Goal: Task Accomplishment & Management: Complete application form

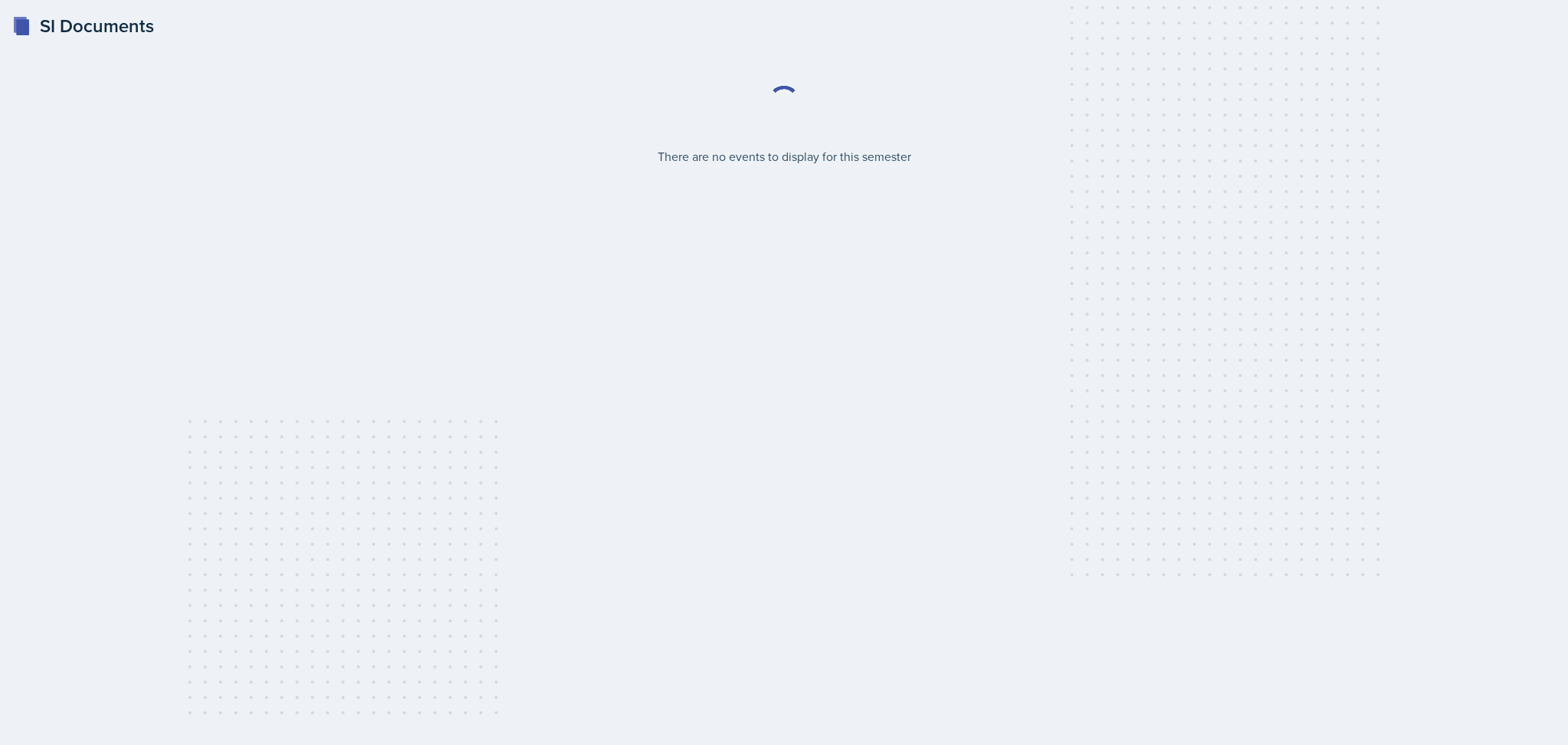
select select "2bed604d-1099-4043-b1bc-2365e8740244"
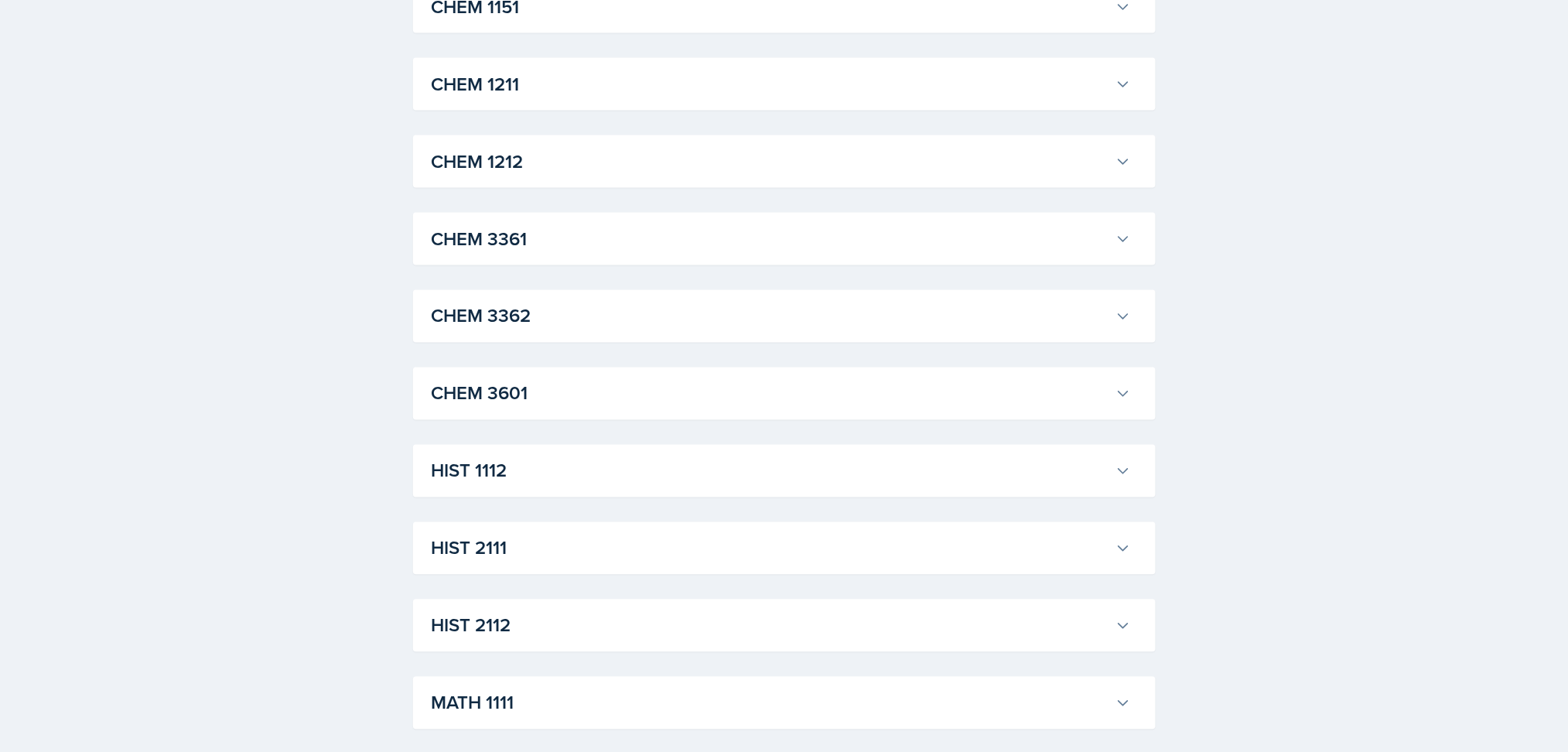
scroll to position [784, 0]
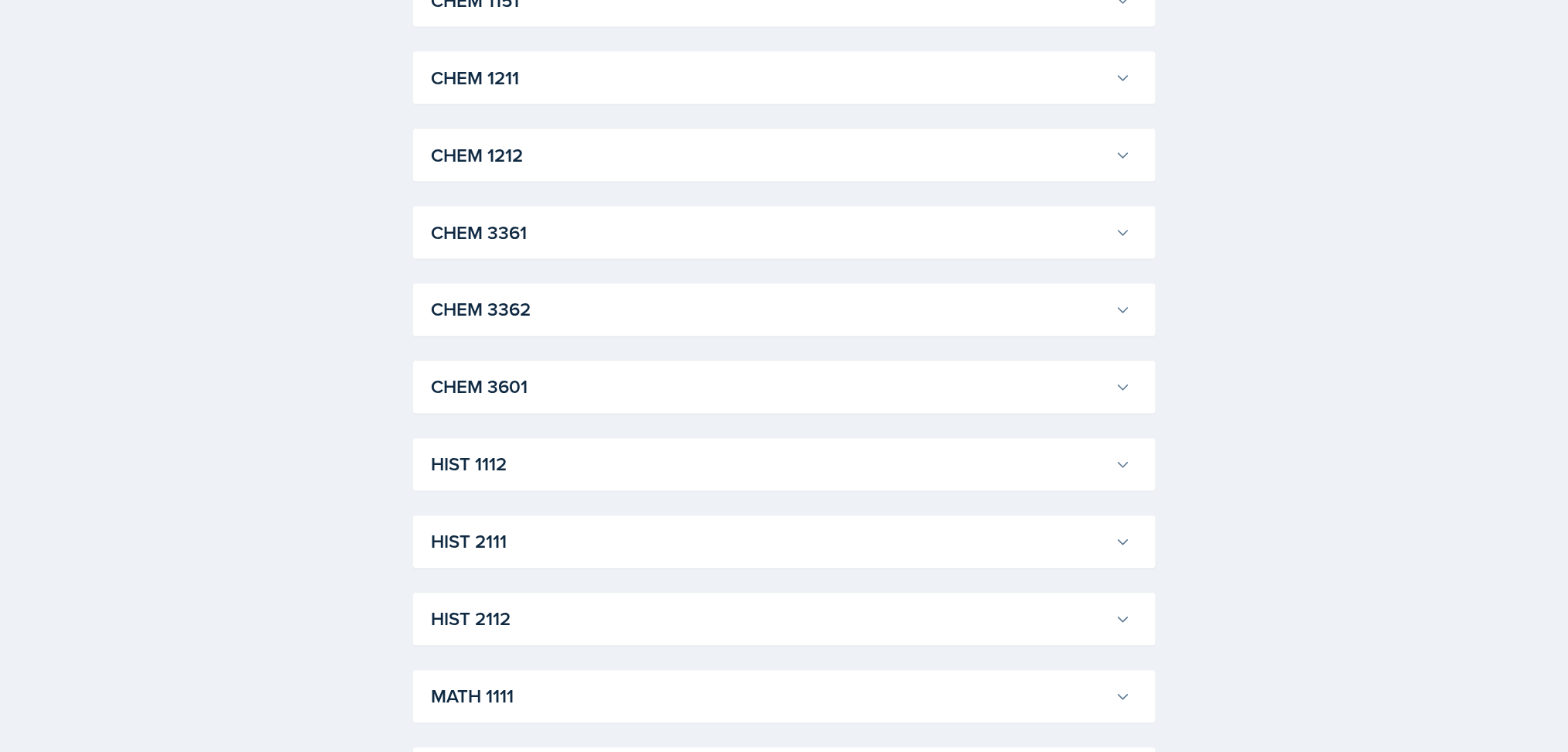
click at [962, 626] on h3 "HIST 2112" at bounding box center [770, 619] width 678 height 28
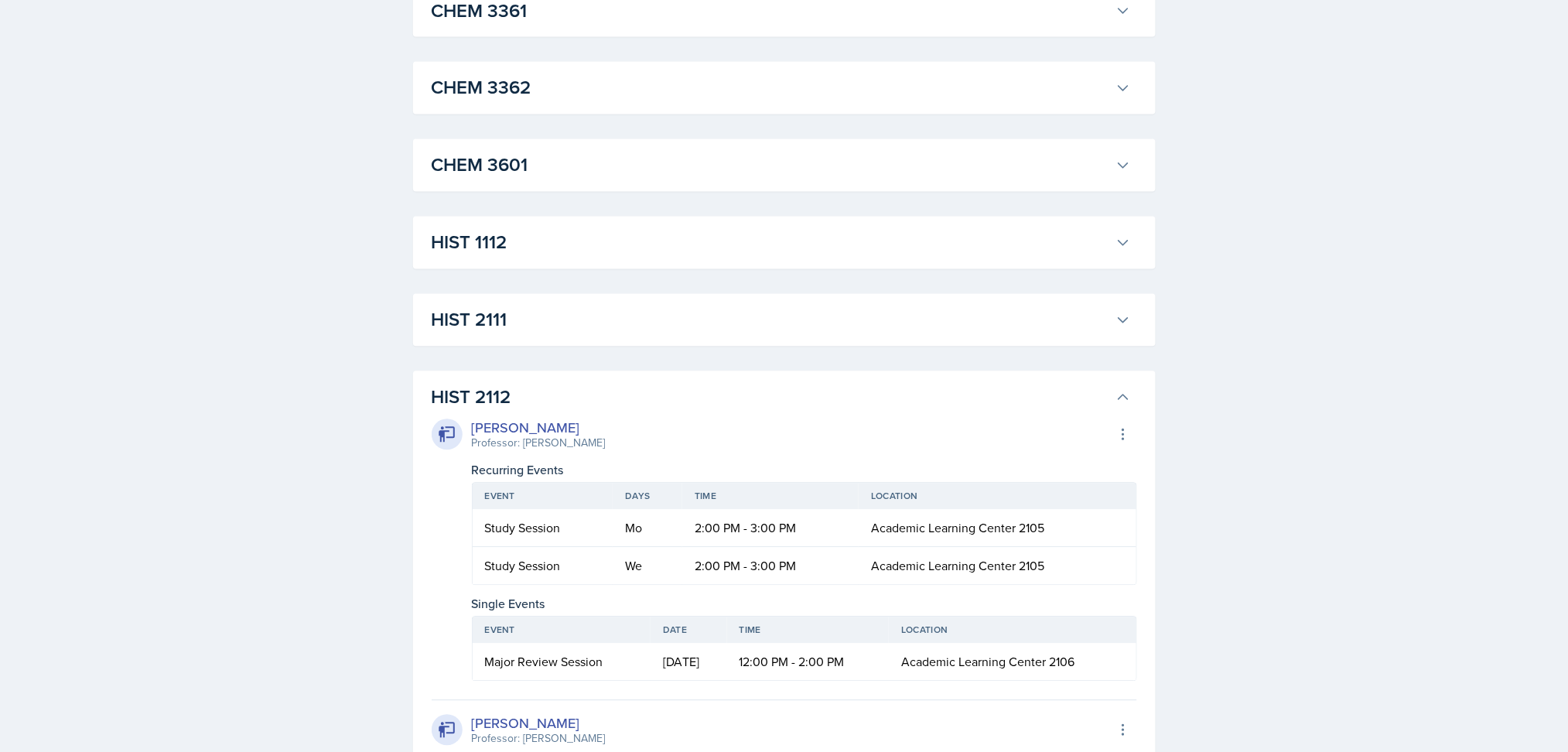
scroll to position [1005, 0]
click at [923, 324] on h3 "HIST 2111" at bounding box center [770, 321] width 678 height 28
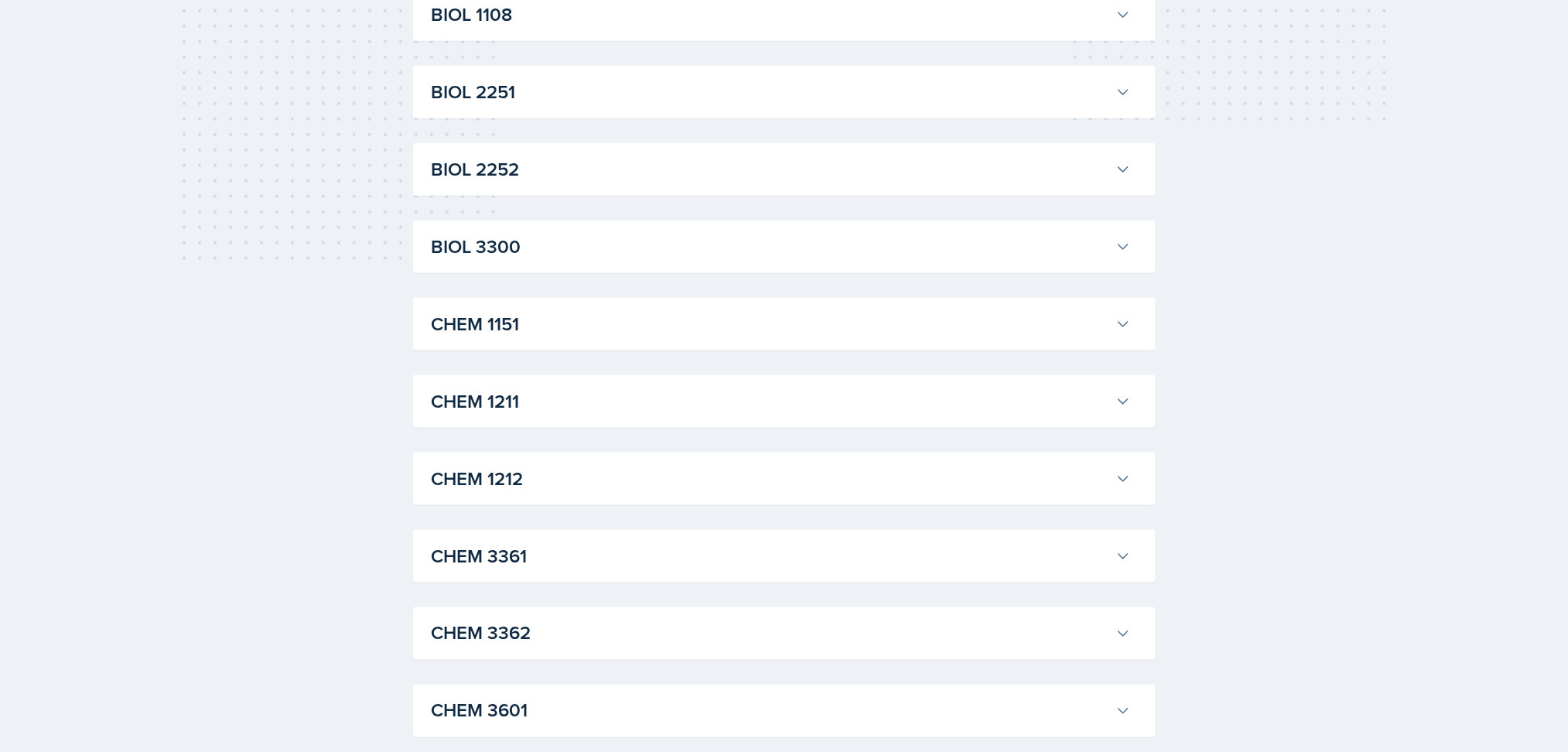
scroll to position [0, 0]
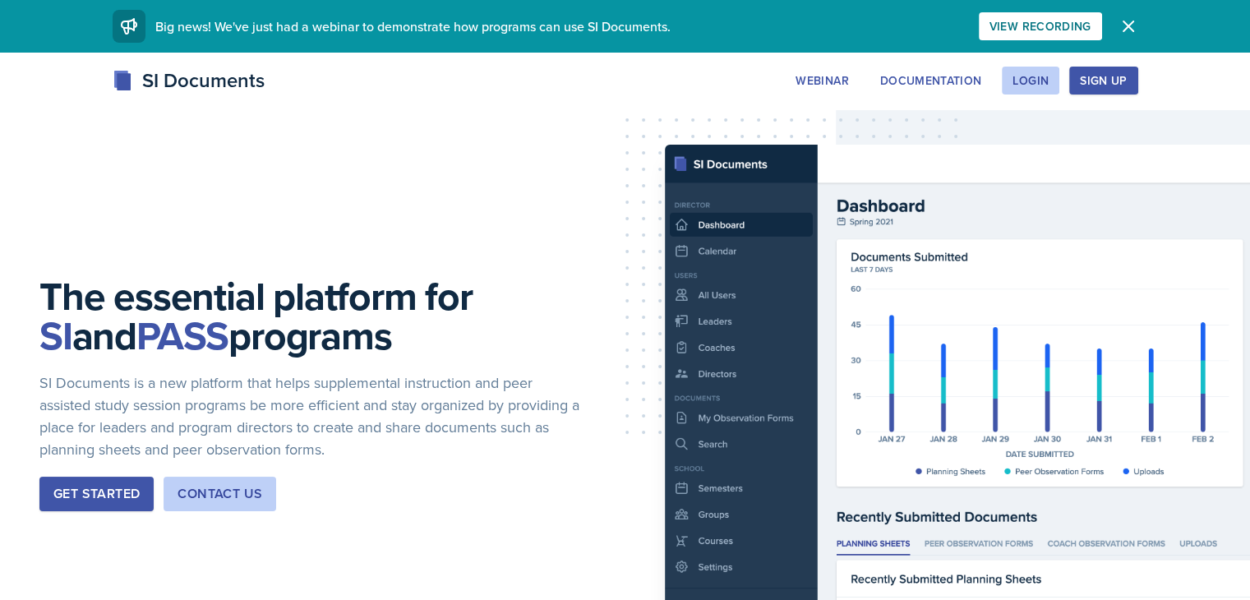
click at [1107, 94] on div "SI Documents Webinar Documentation Login Sign Up Sign Up Login Documentation We…" at bounding box center [625, 81] width 1052 height 30
click at [1048, 86] on div "Login" at bounding box center [1030, 80] width 36 height 13
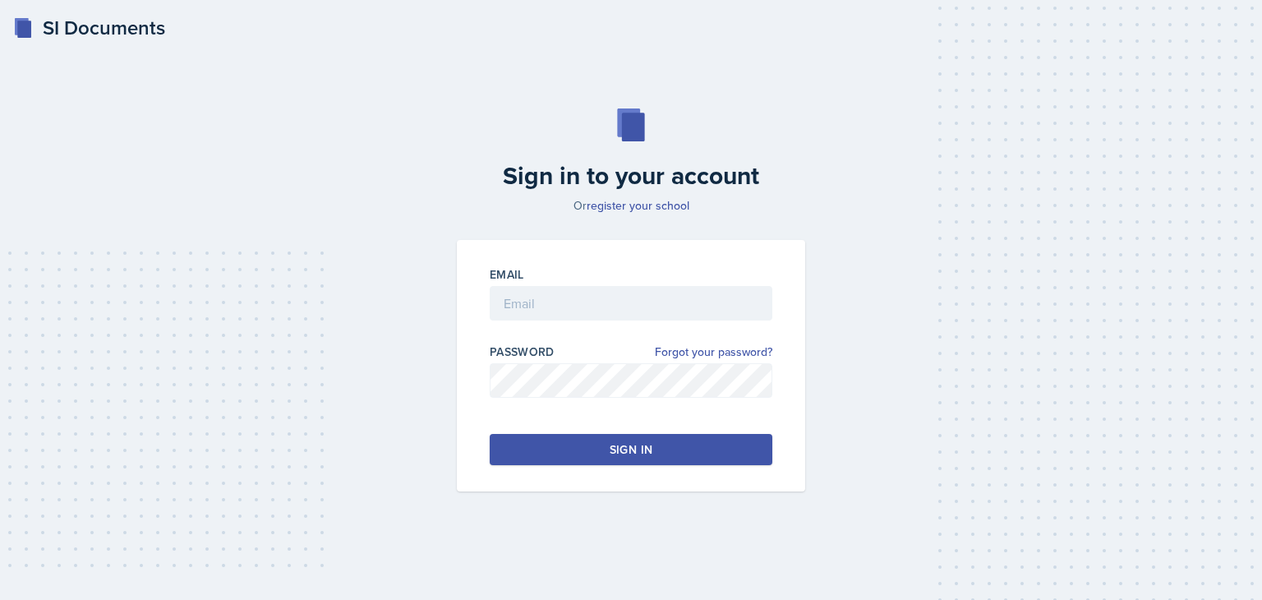
click at [634, 461] on button "Sign in" at bounding box center [631, 449] width 283 height 31
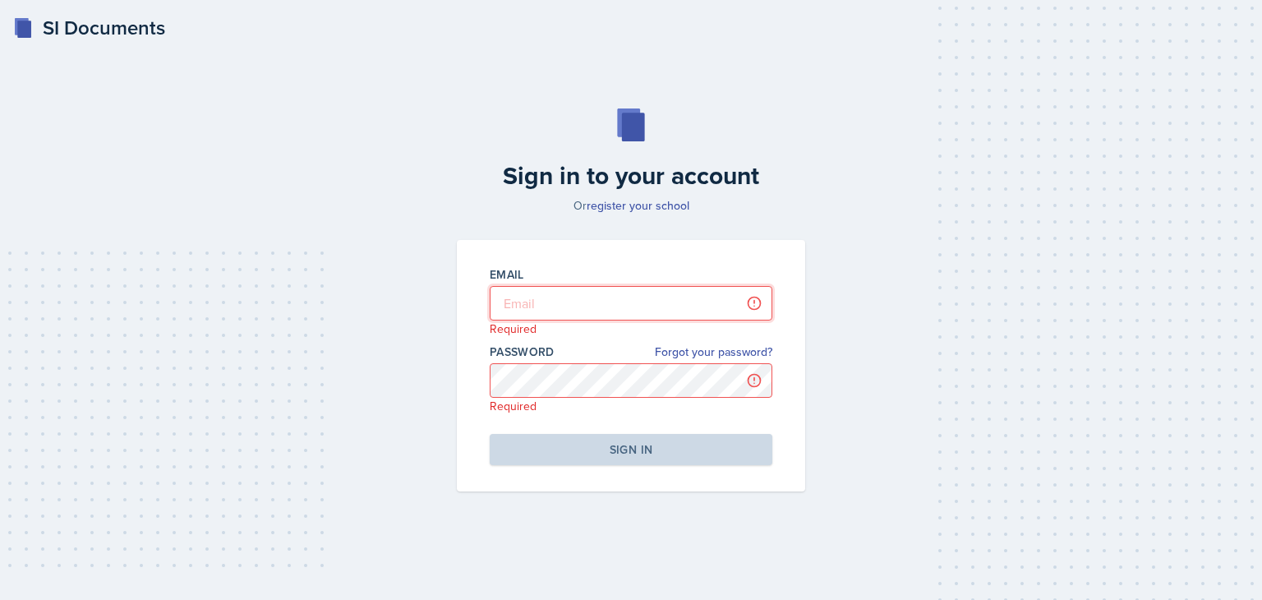
click at [572, 301] on input "email" at bounding box center [631, 303] width 283 height 35
type input "[EMAIL_ADDRESS][DOMAIN_NAME]"
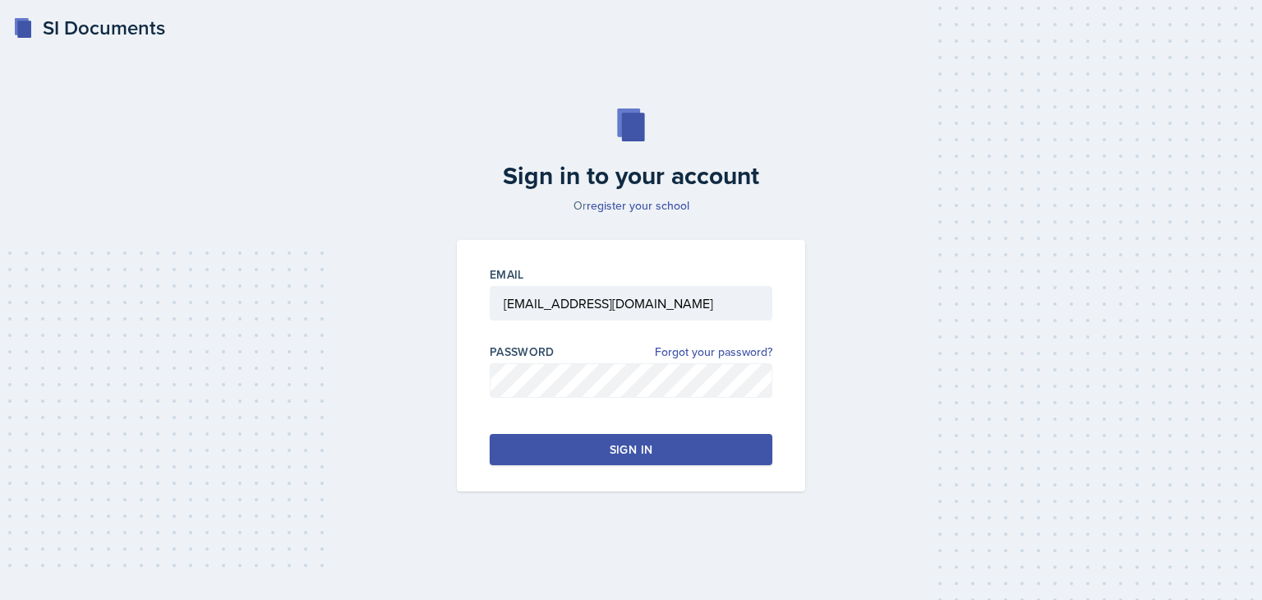
click at [597, 456] on button "Sign in" at bounding box center [631, 449] width 283 height 31
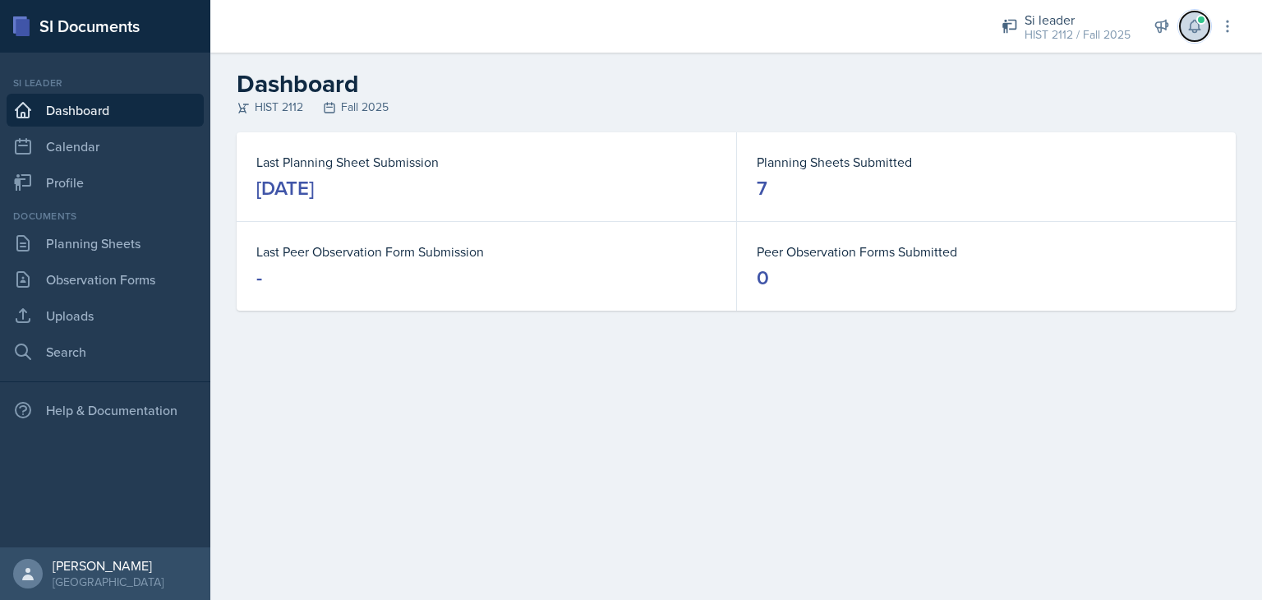
click at [1193, 25] on icon at bounding box center [1194, 26] width 16 height 16
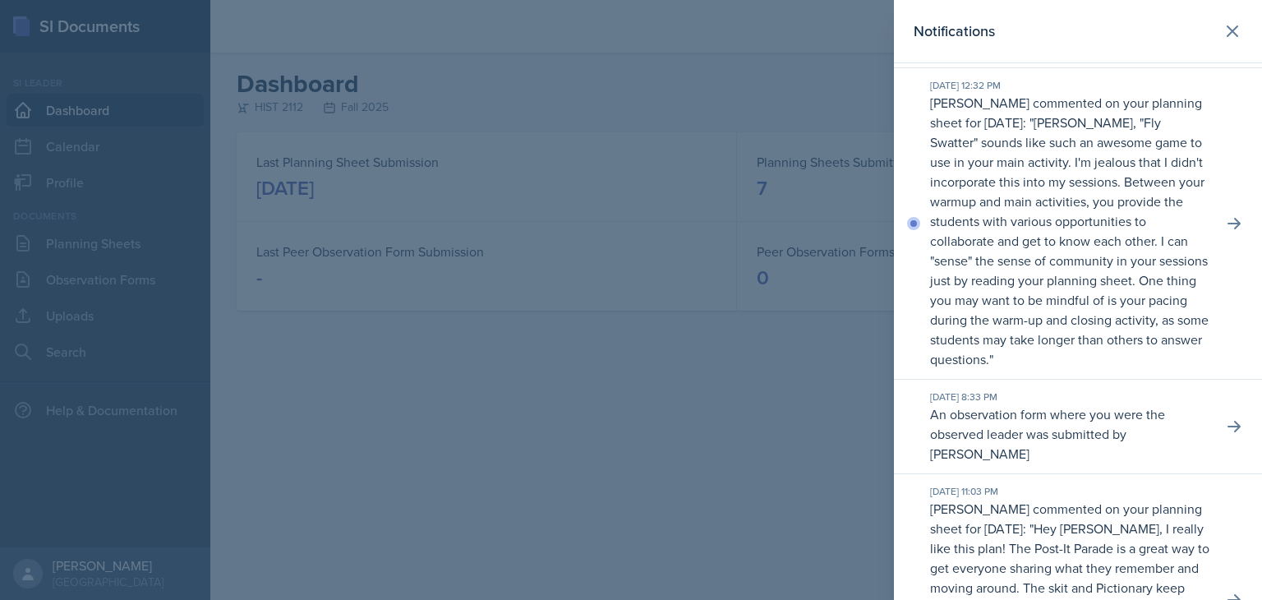
scroll to position [283, 0]
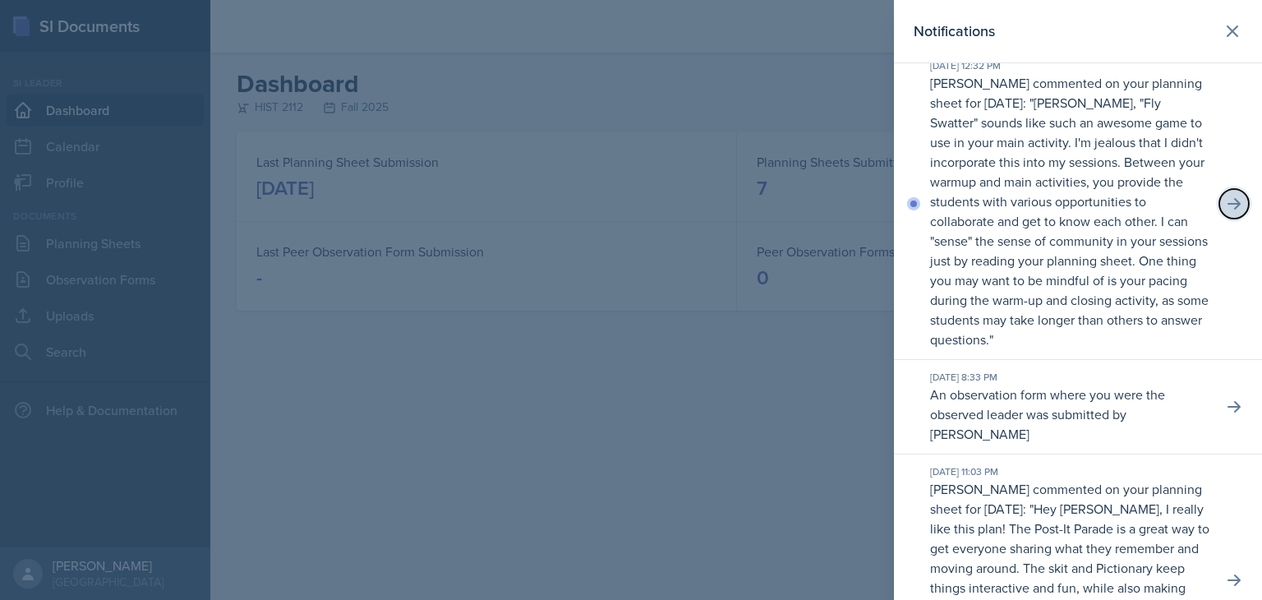
click at [1226, 212] on icon at bounding box center [1234, 204] width 16 height 16
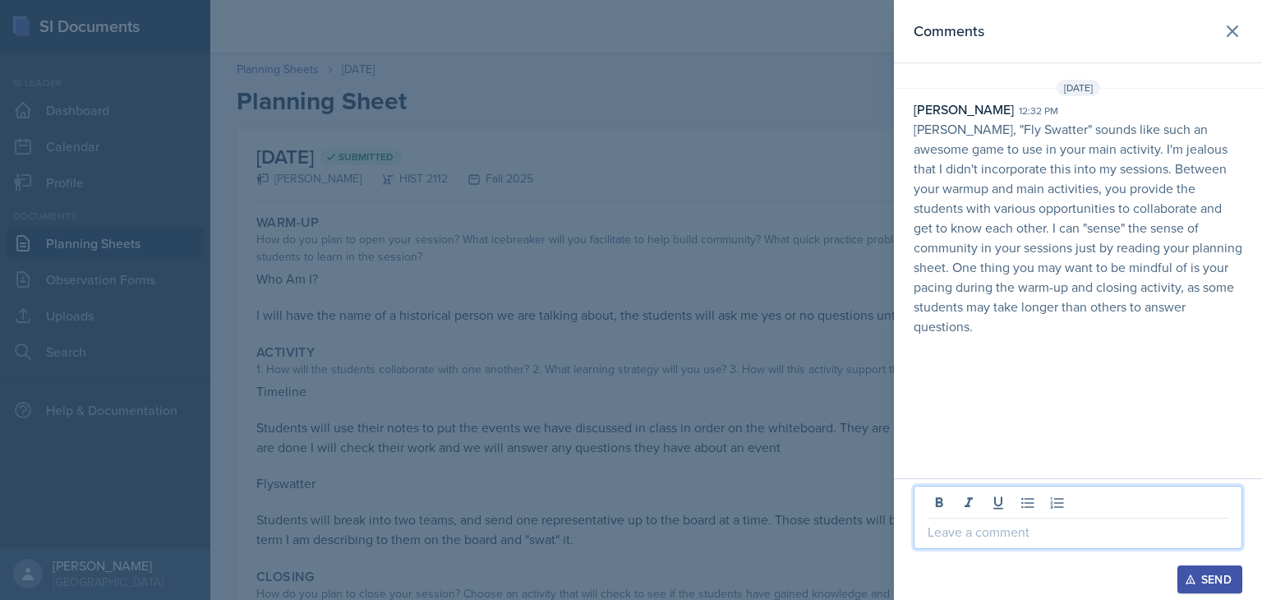
click at [1055, 532] on p at bounding box center [1077, 532] width 301 height 20
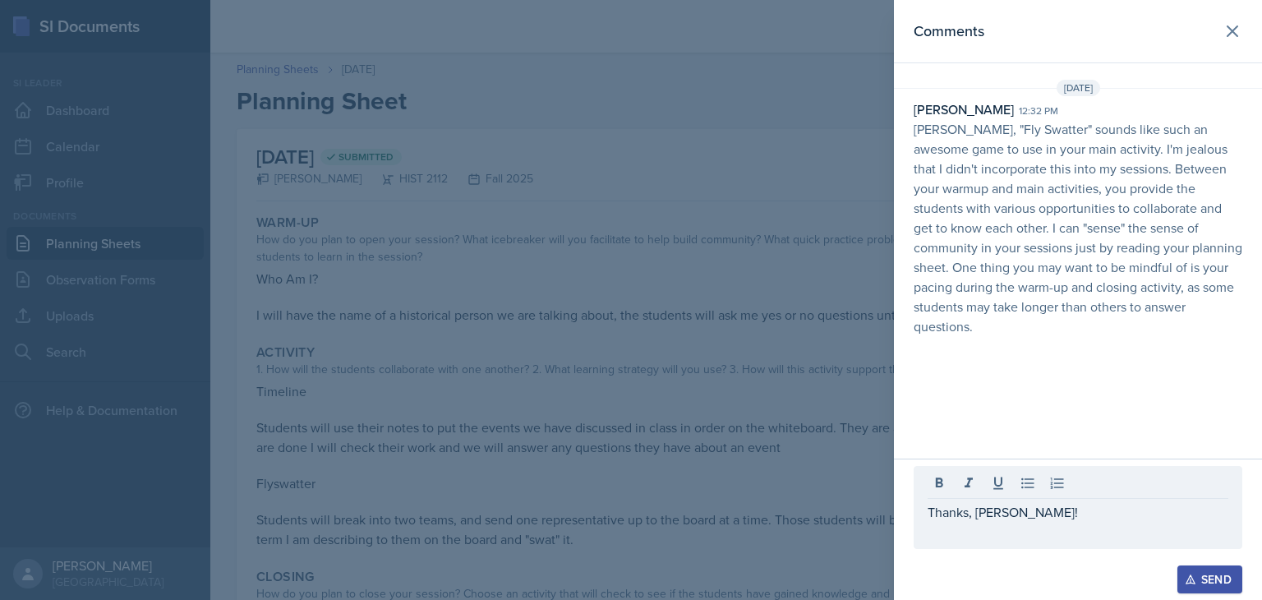
click at [1204, 578] on div "Send" at bounding box center [1210, 579] width 44 height 13
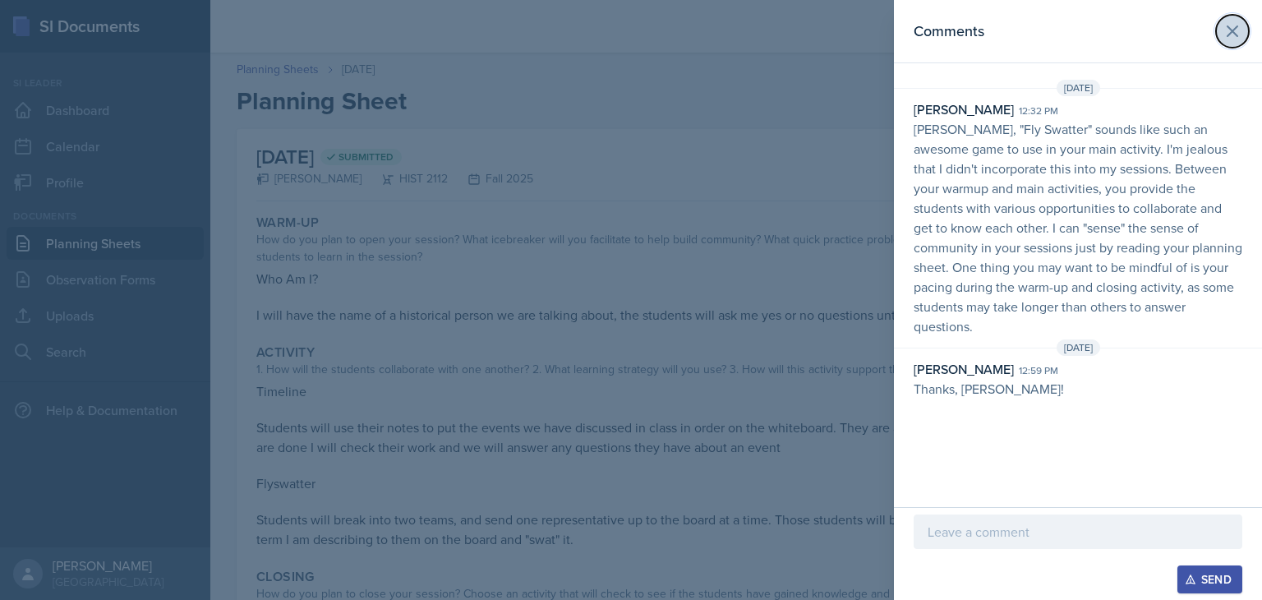
click at [1231, 30] on icon at bounding box center [1232, 31] width 10 height 10
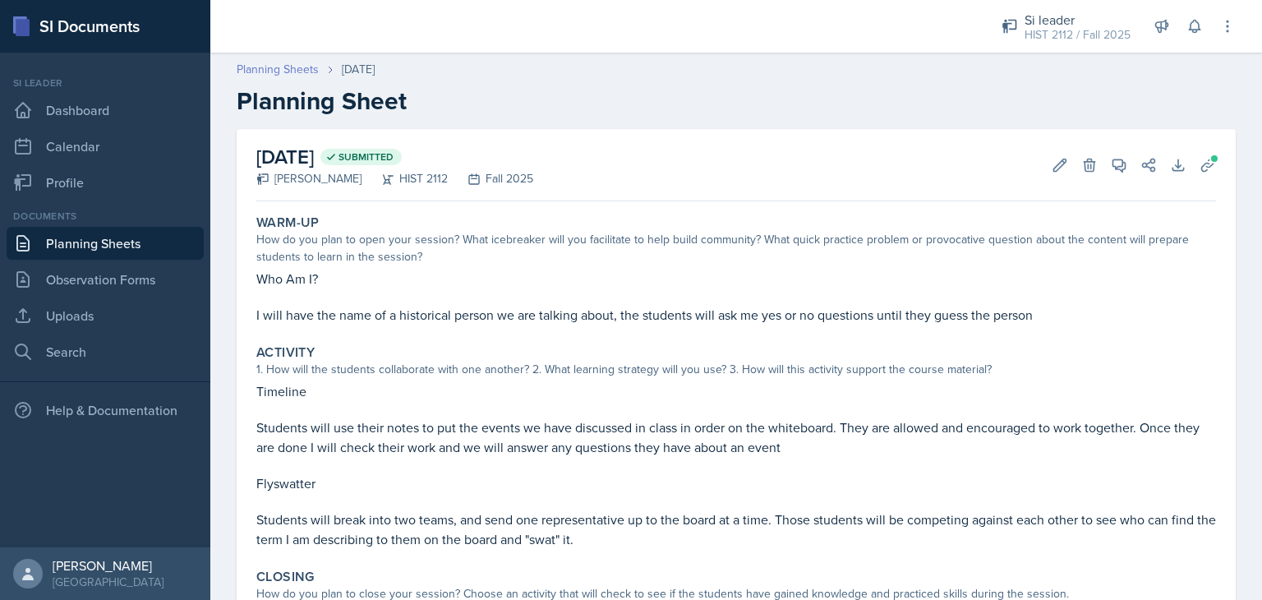
click at [301, 67] on link "Planning Sheets" at bounding box center [278, 69] width 82 height 17
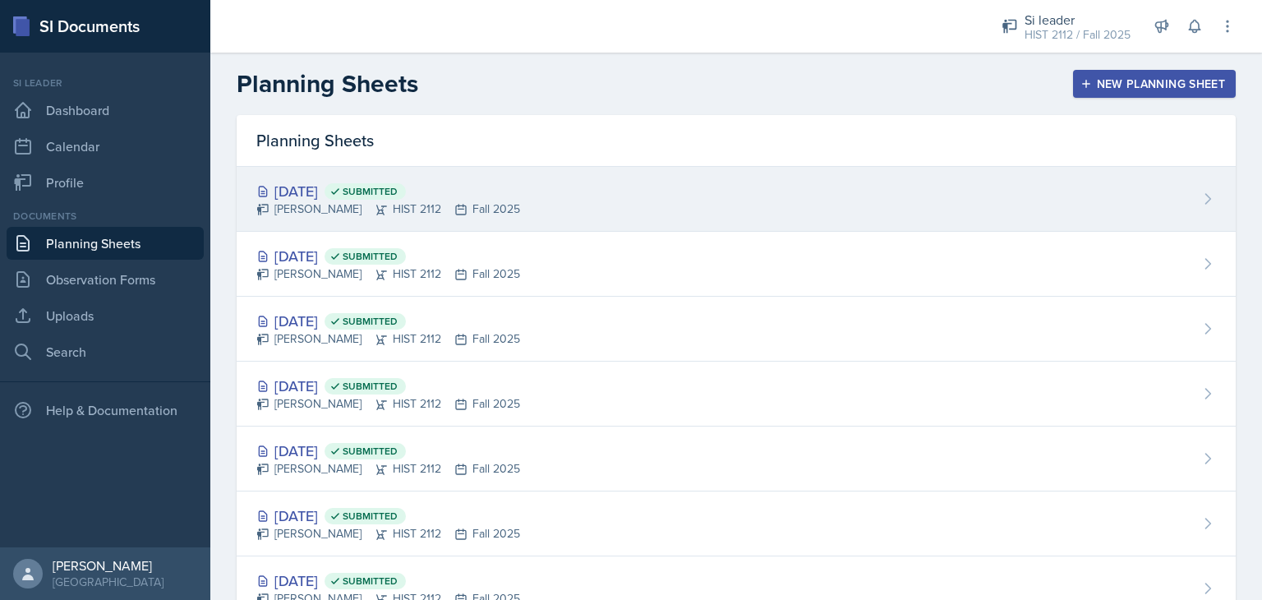
click at [568, 218] on div "[DATE] Submitted [PERSON_NAME] HIST 2112 Fall 2025" at bounding box center [736, 199] width 999 height 65
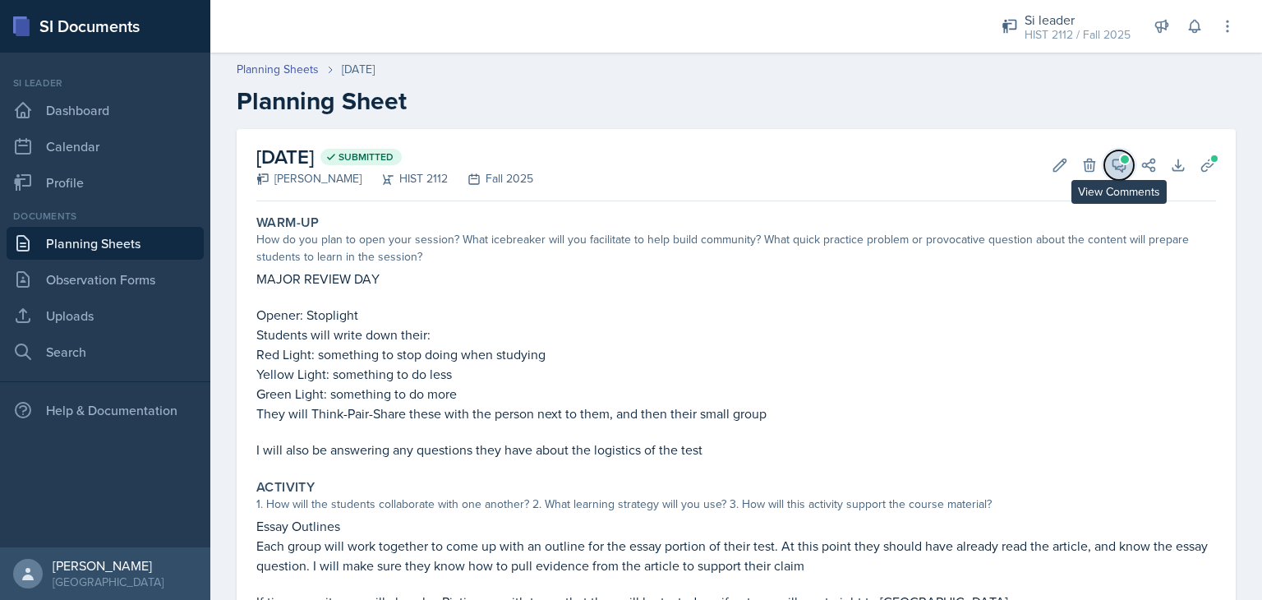
click at [1111, 165] on icon at bounding box center [1119, 165] width 16 height 16
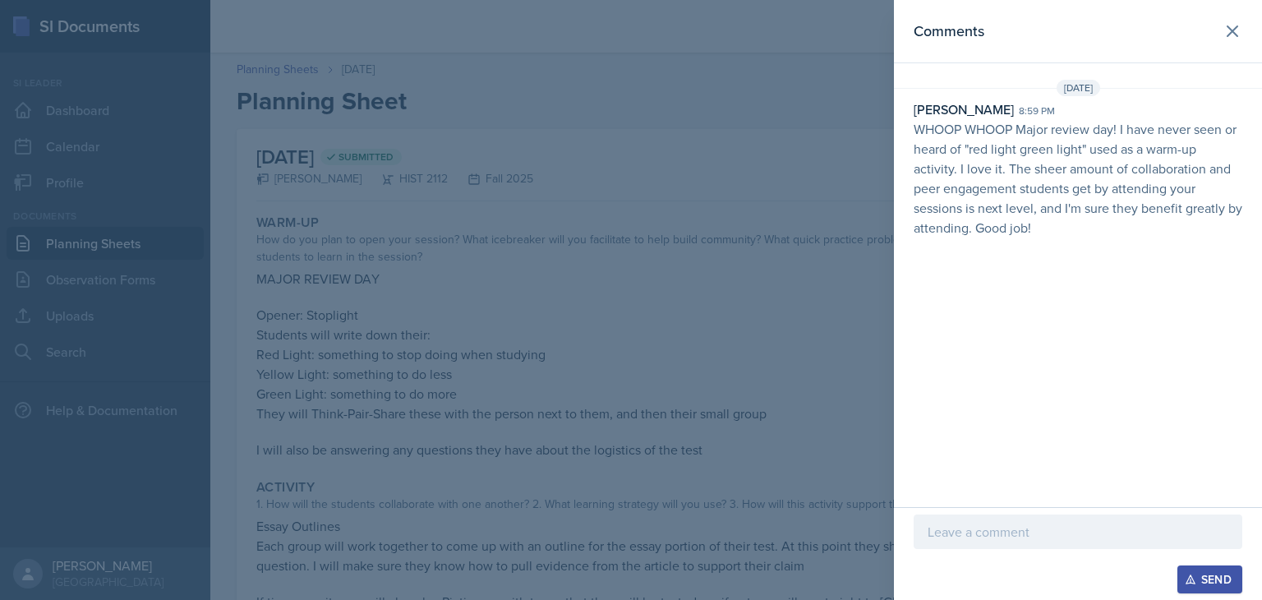
click at [973, 537] on p at bounding box center [1077, 532] width 301 height 20
click at [1188, 573] on icon "button" at bounding box center [1191, 579] width 12 height 12
click at [1232, 38] on icon at bounding box center [1232, 31] width 20 height 20
